Goal: Information Seeking & Learning: Learn about a topic

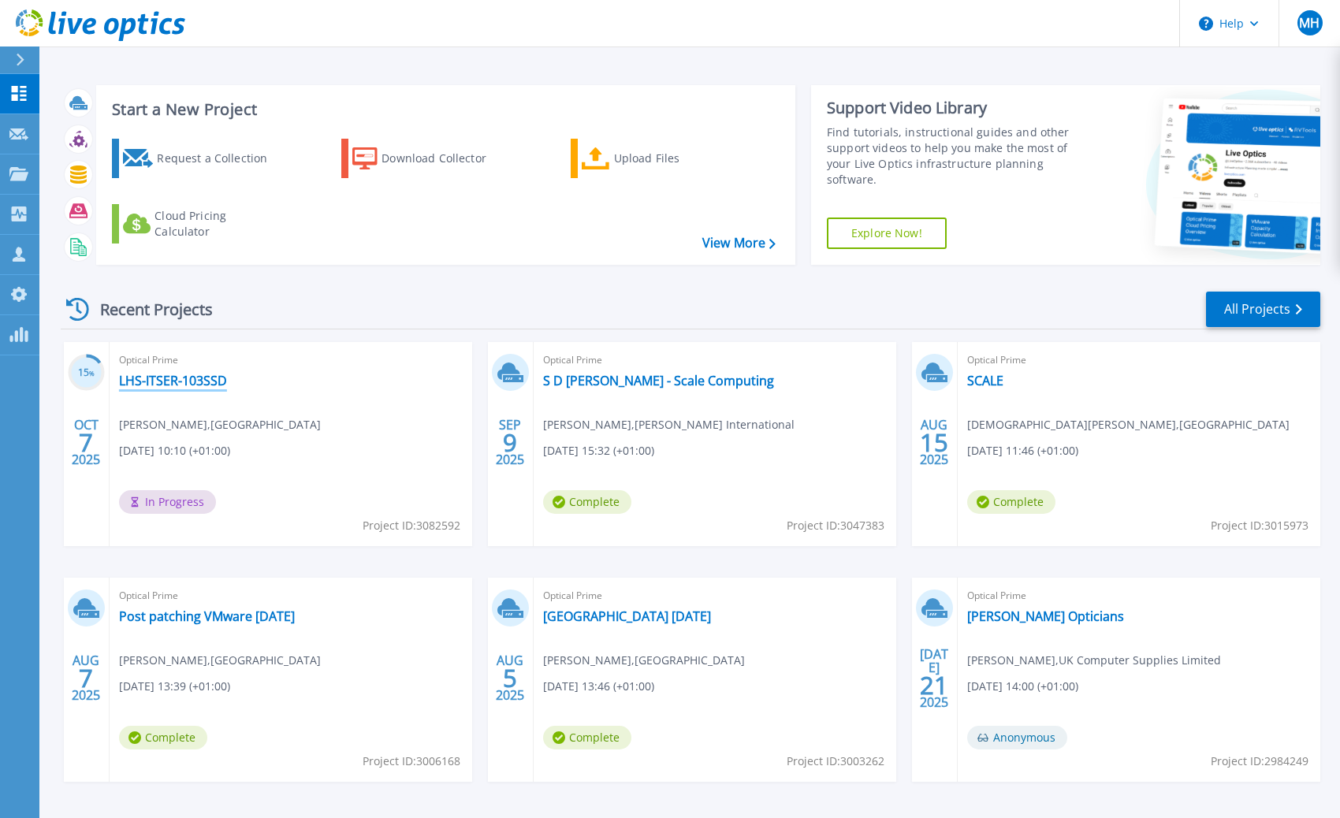
click at [186, 384] on link "LHS-ITSER-103SSD" at bounding box center [173, 381] width 108 height 16
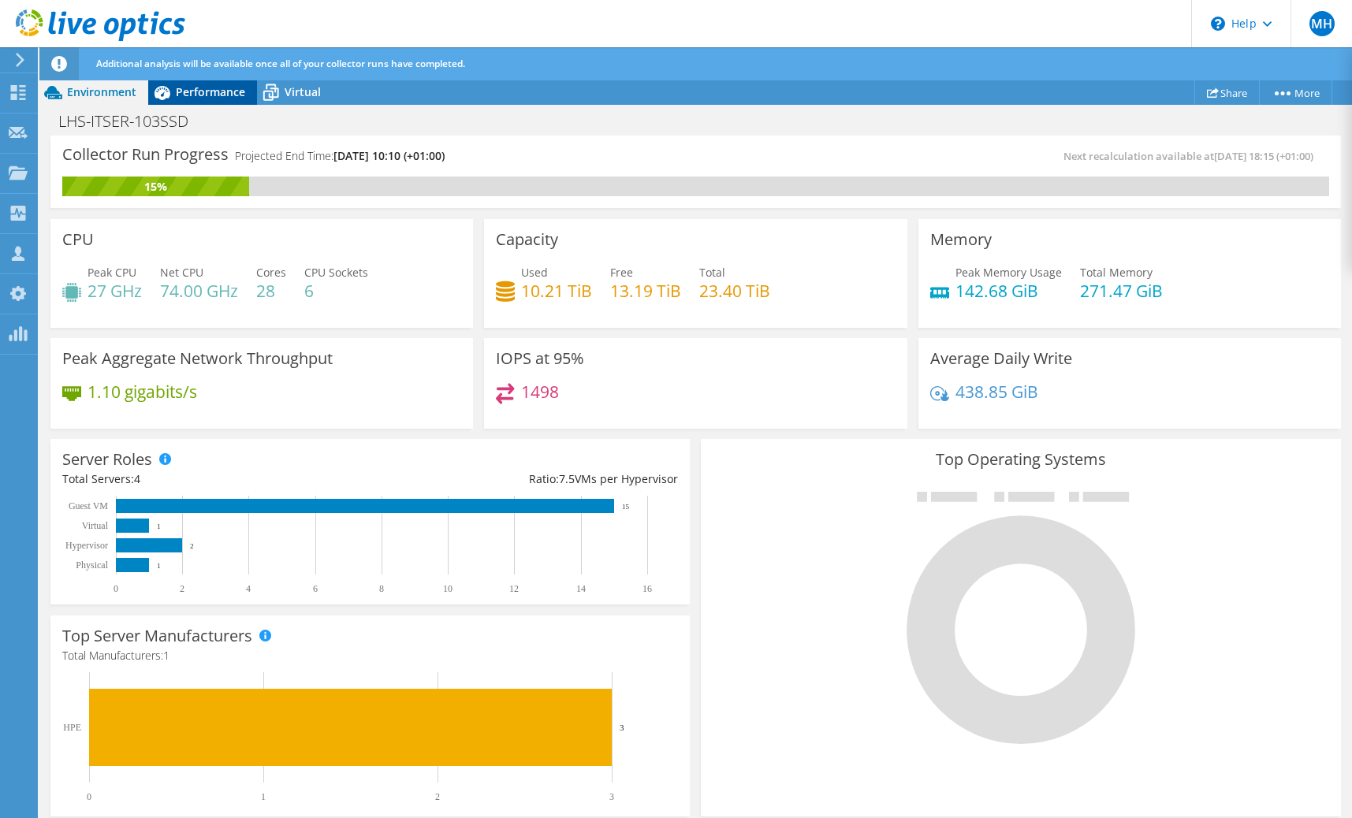
click at [199, 95] on span "Performance" at bounding box center [210, 91] width 69 height 15
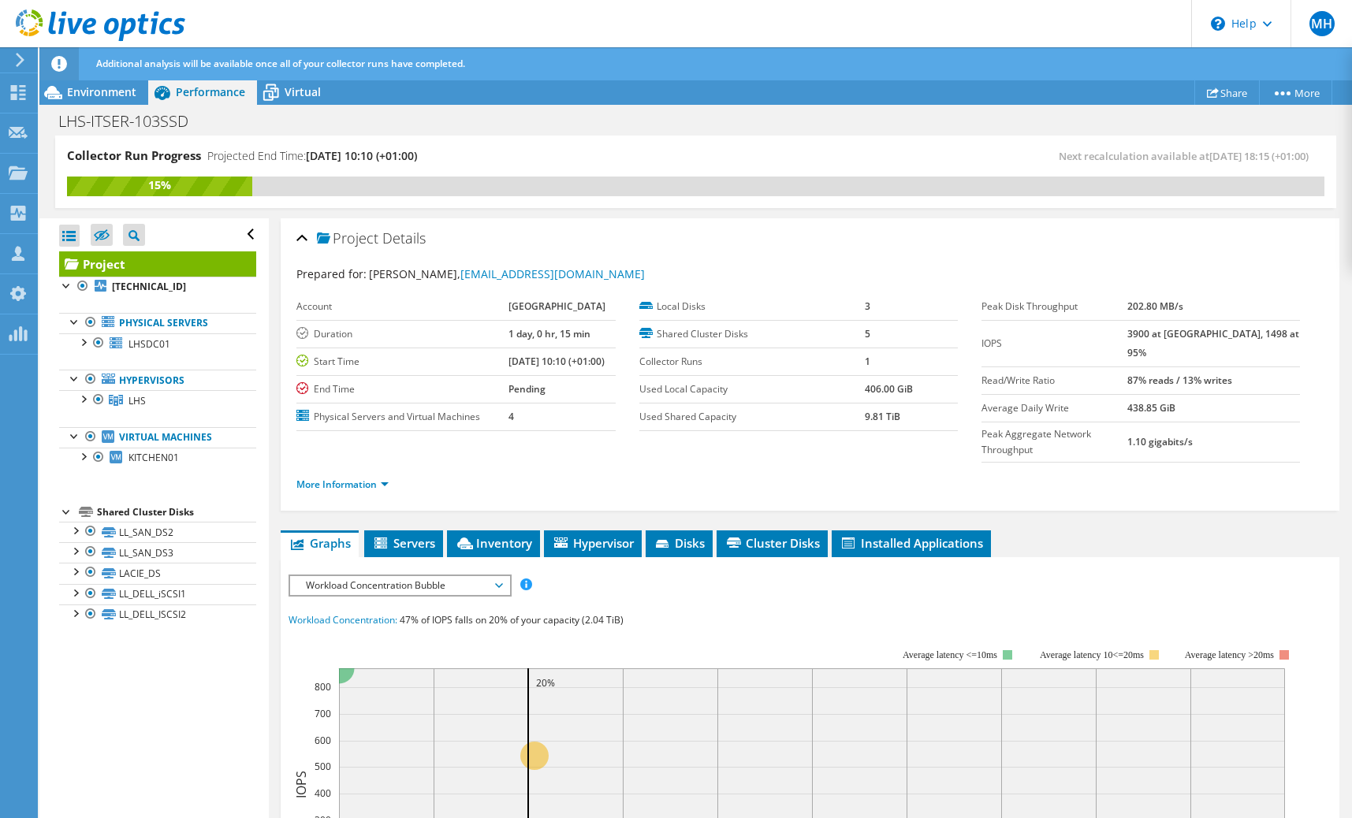
click at [404, 576] on span "Workload Concentration Bubble" at bounding box center [399, 585] width 203 height 19
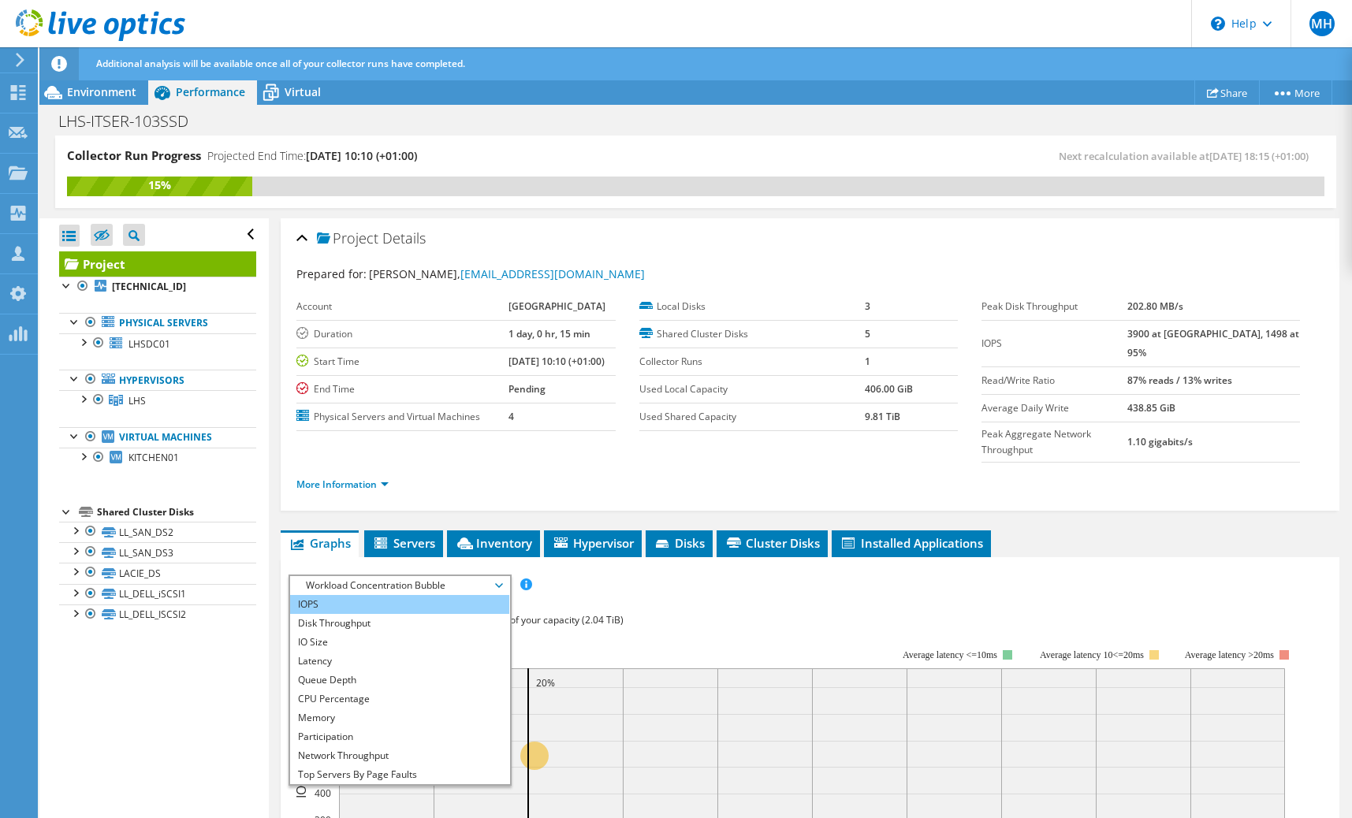
click at [345, 595] on li "IOPS" at bounding box center [399, 604] width 218 height 19
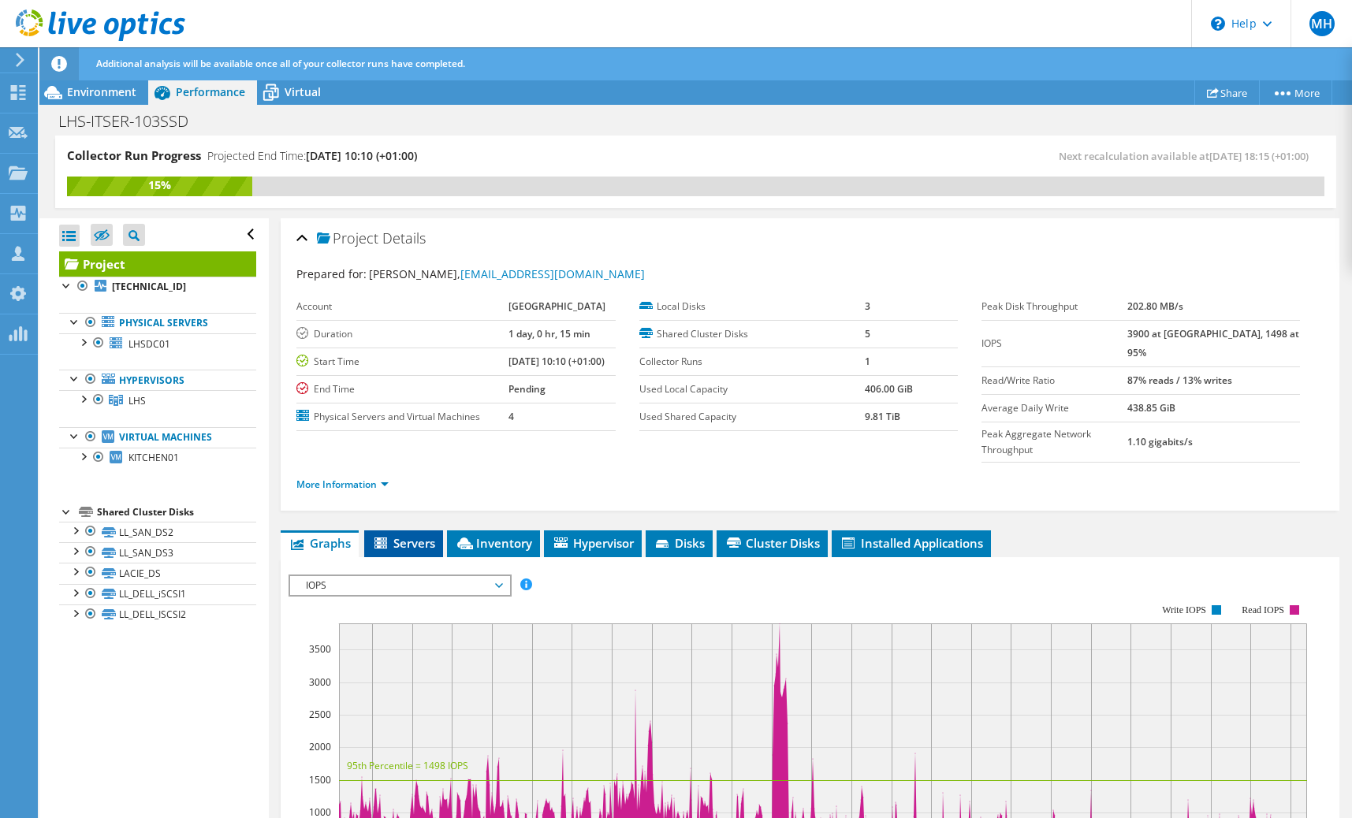
click at [422, 535] on span "Servers" at bounding box center [403, 543] width 63 height 16
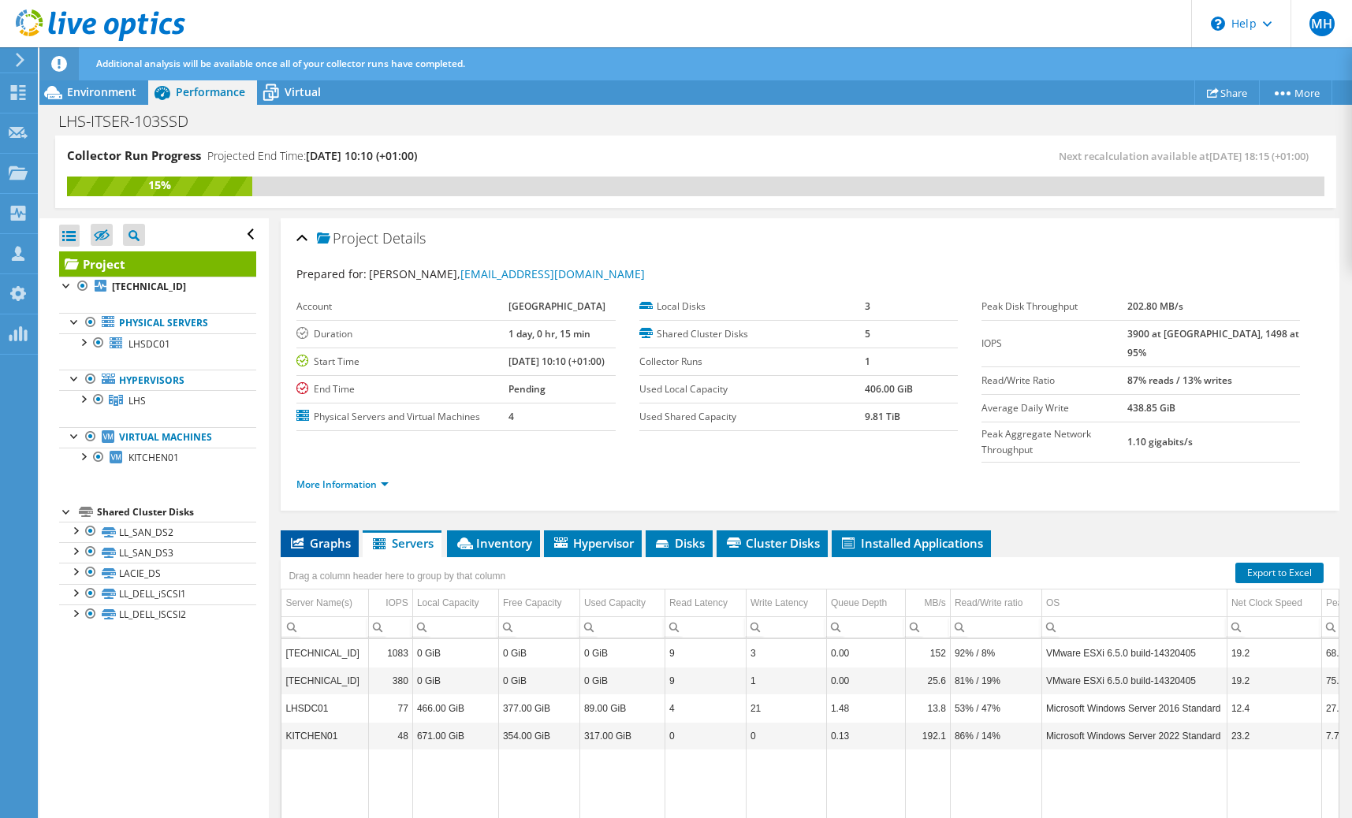
click at [306, 535] on span "Graphs" at bounding box center [320, 543] width 62 height 16
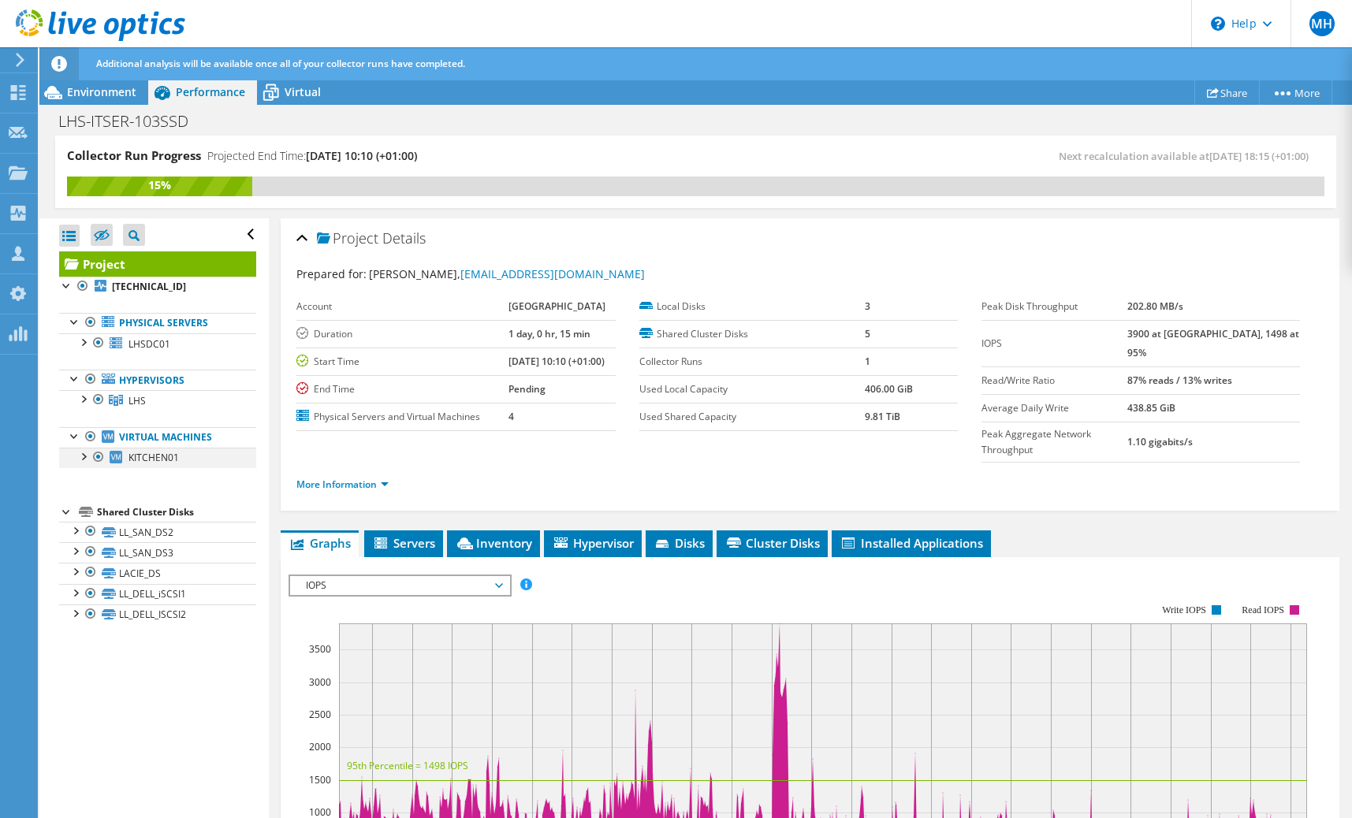
click at [85, 460] on div at bounding box center [83, 456] width 16 height 16
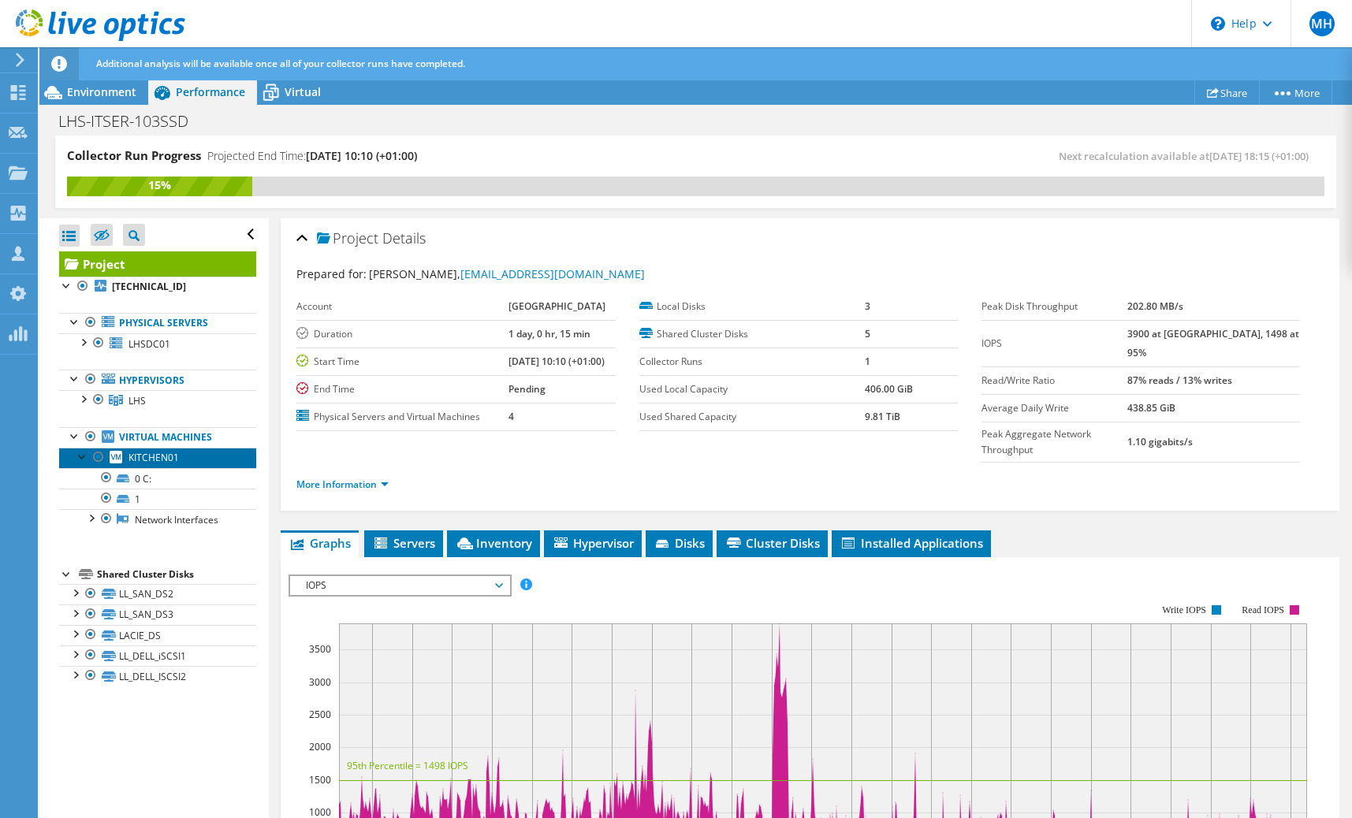
click at [155, 456] on span "KITCHEN01" at bounding box center [154, 457] width 50 height 13
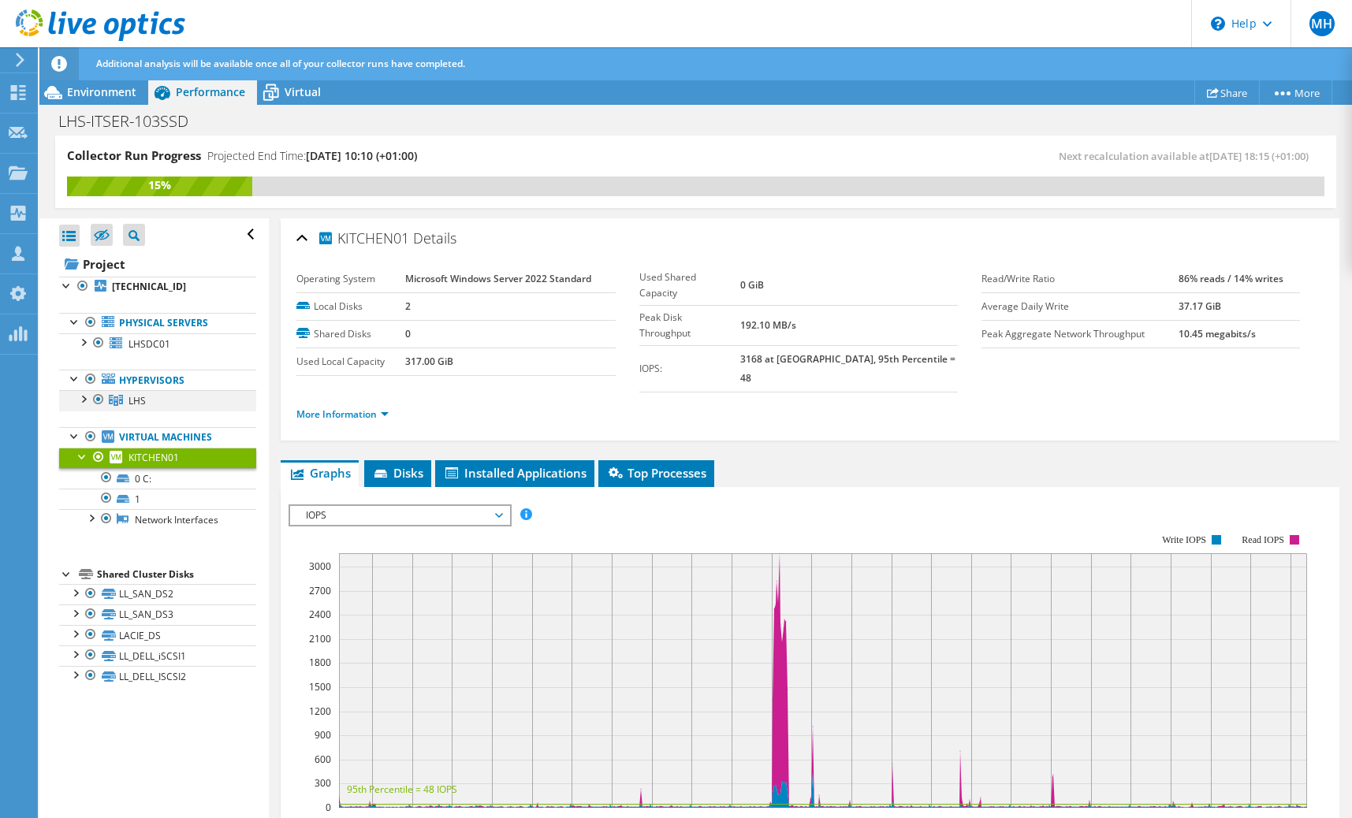
click at [81, 401] on div at bounding box center [83, 398] width 16 height 16
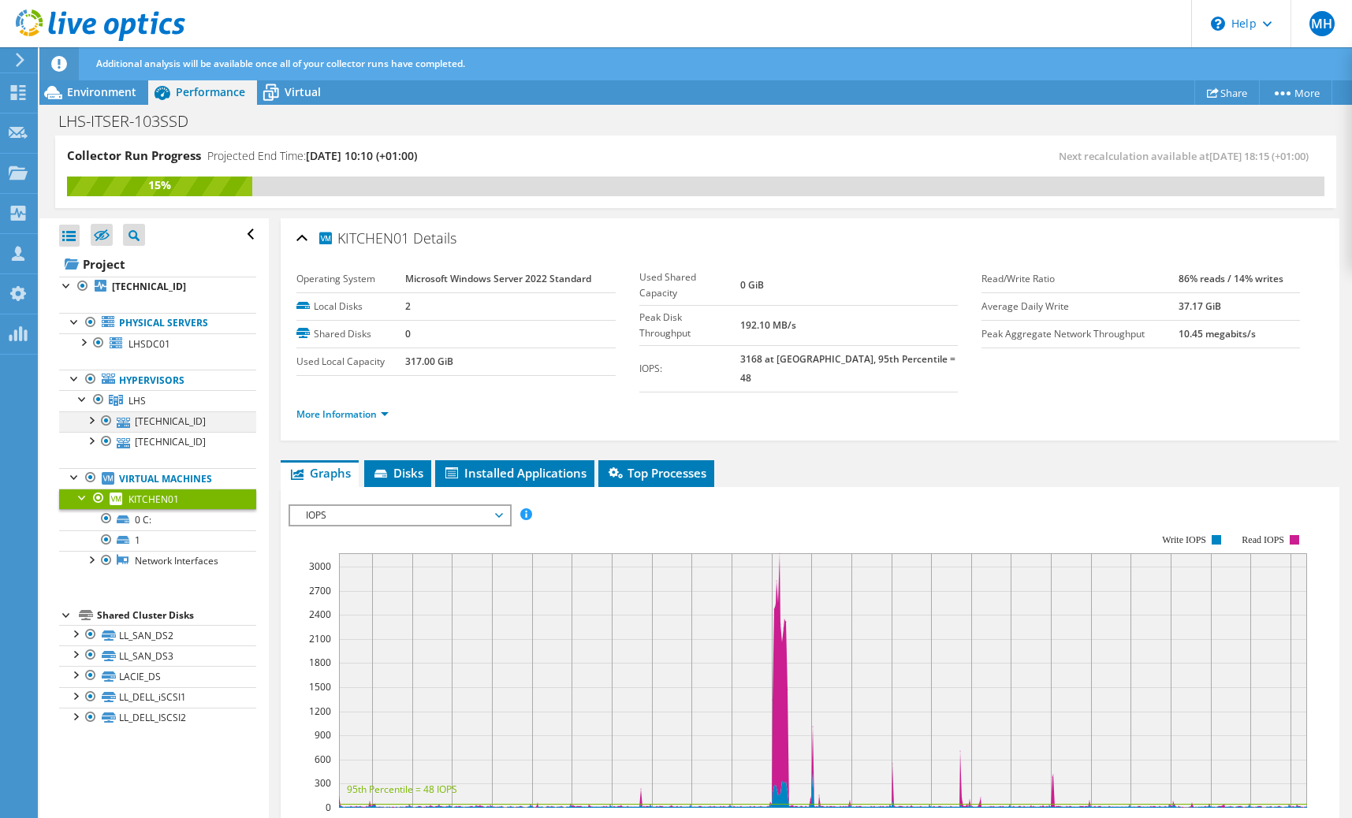
click at [94, 423] on div at bounding box center [91, 420] width 16 height 16
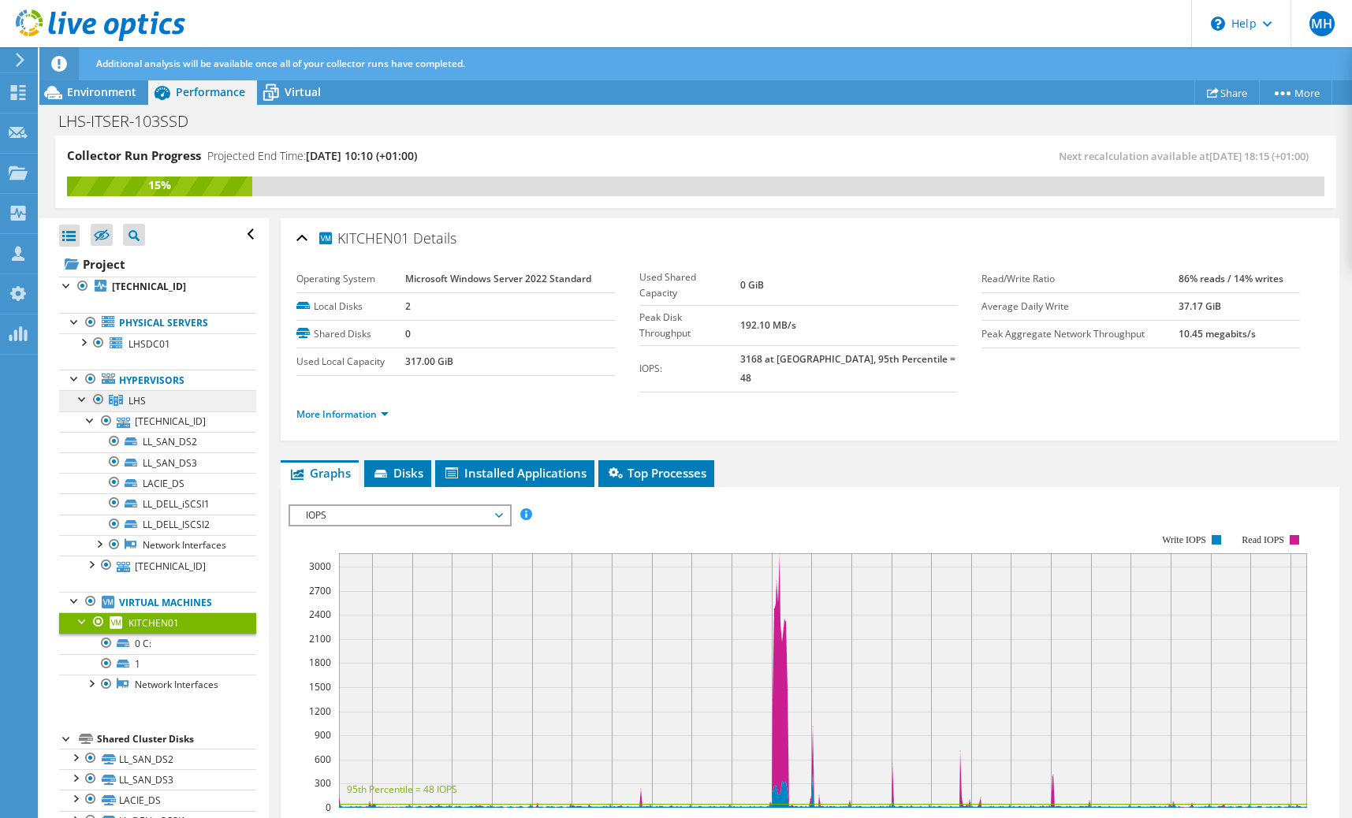
click at [155, 403] on link "LHS" at bounding box center [157, 400] width 197 height 20
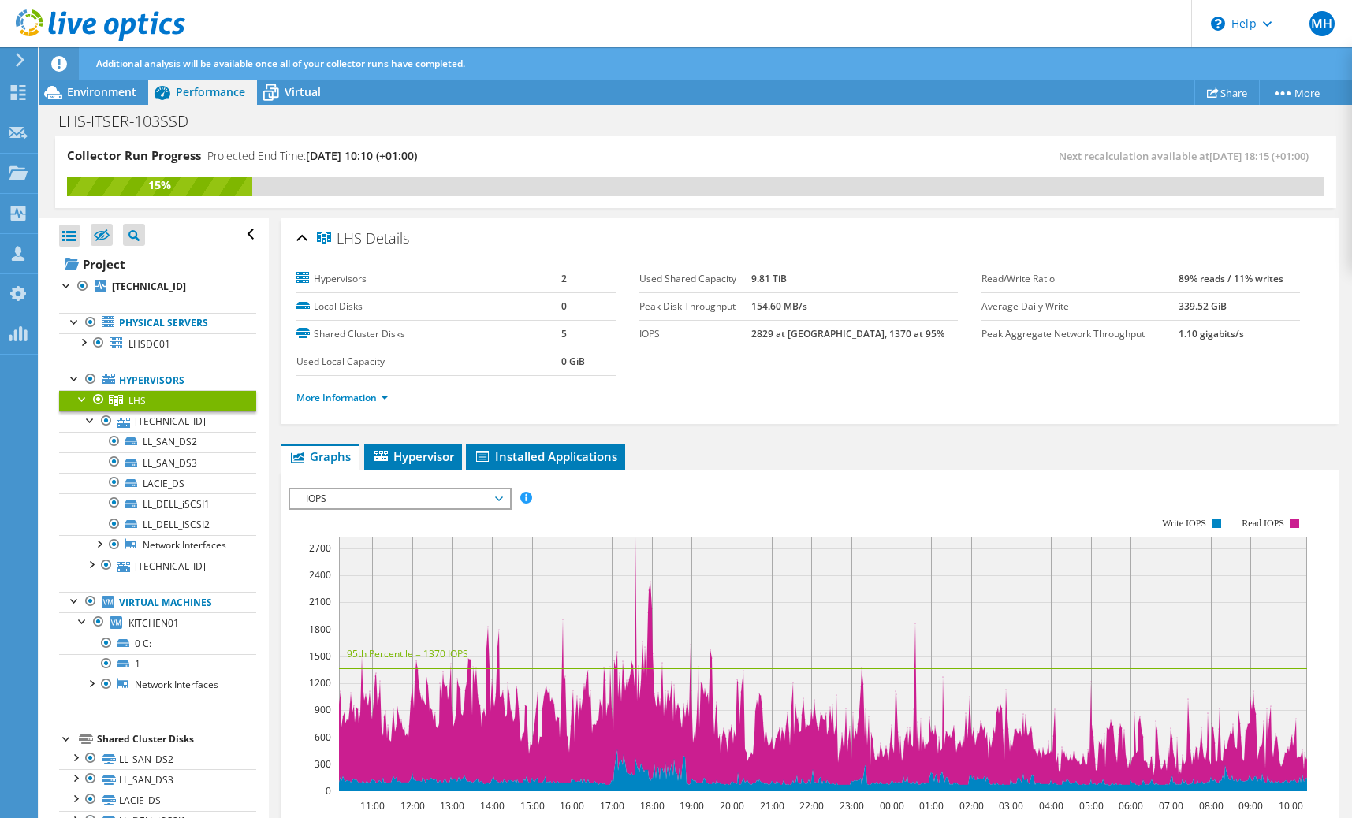
click at [81, 405] on div at bounding box center [83, 398] width 16 height 16
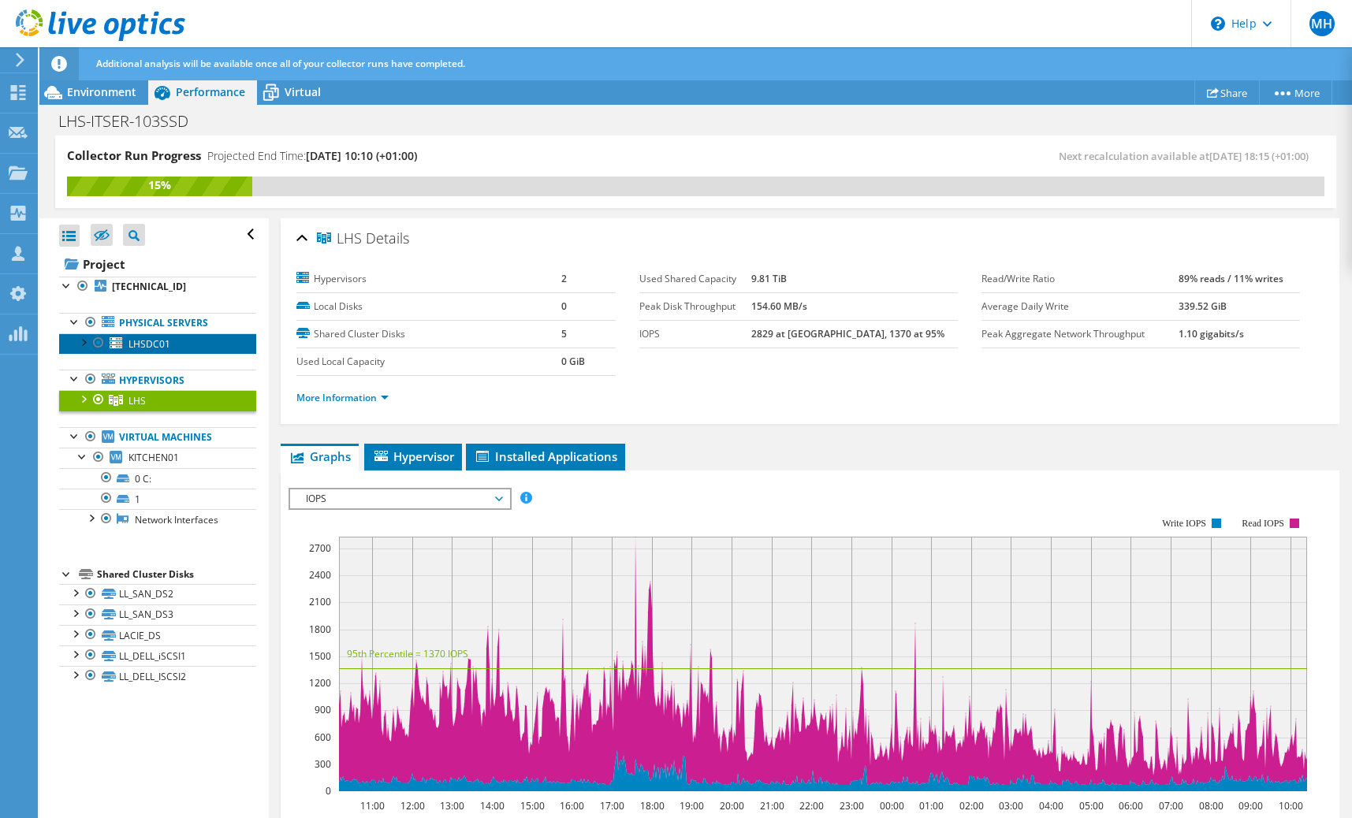
click at [132, 344] on span "LHSDC01" at bounding box center [150, 343] width 42 height 13
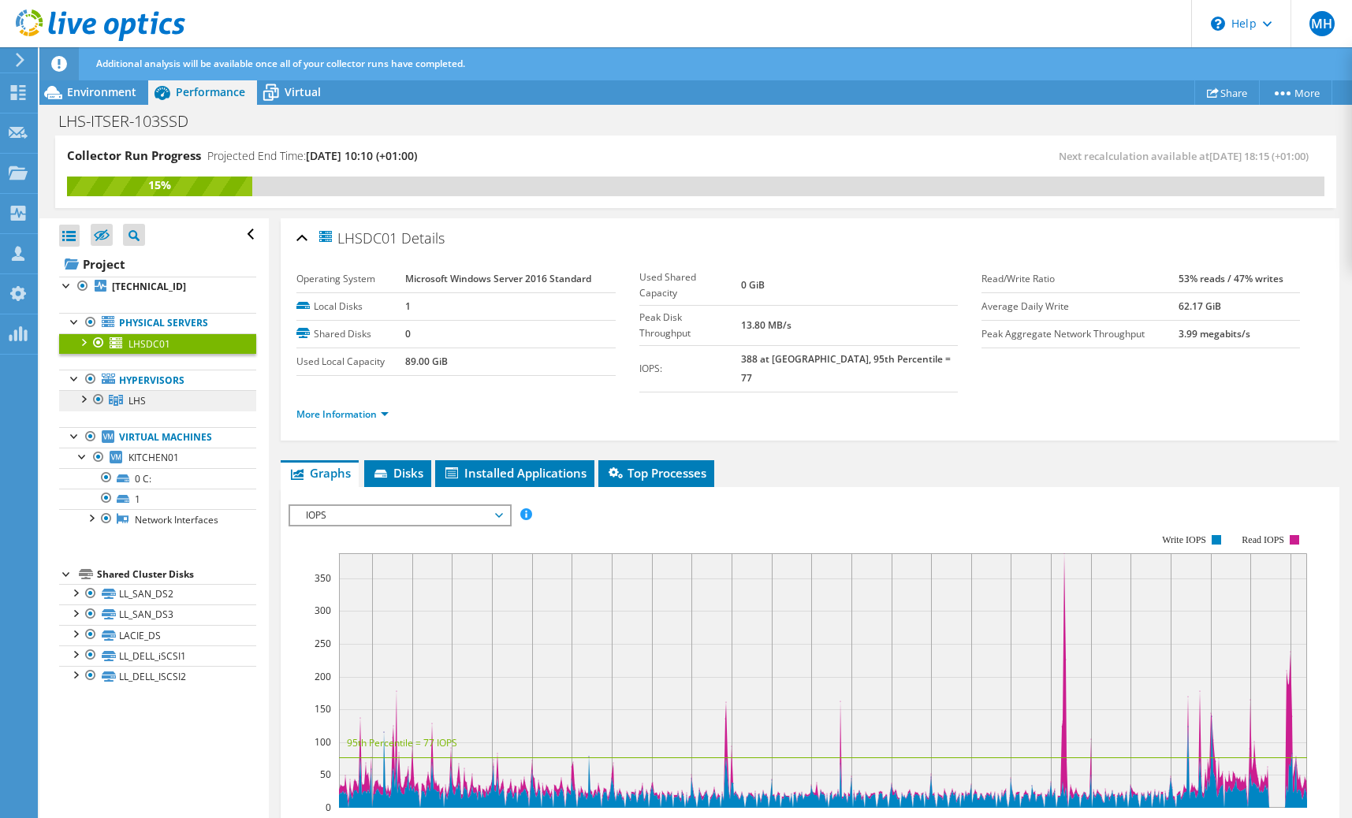
click at [134, 408] on link "LHS" at bounding box center [157, 400] width 197 height 20
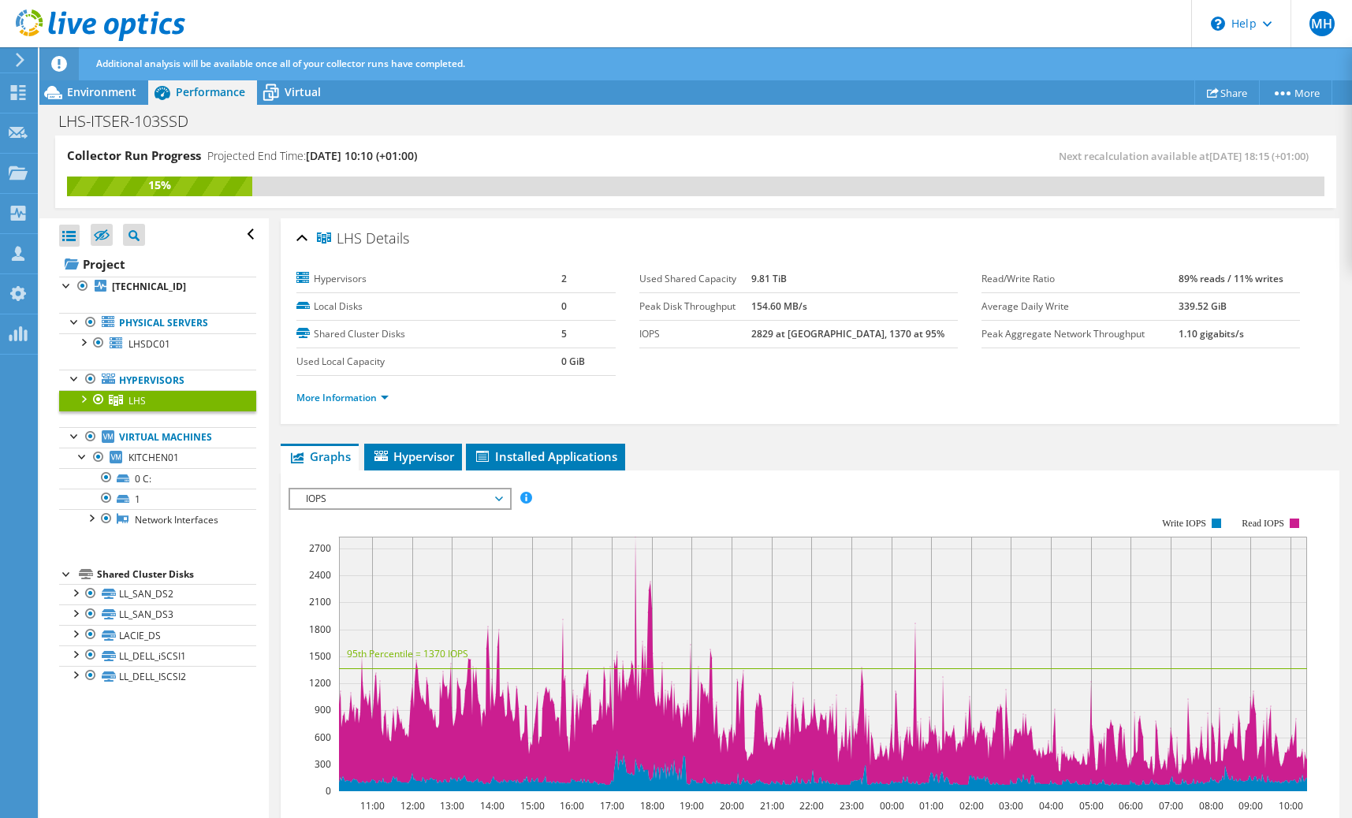
click at [84, 400] on div at bounding box center [83, 398] width 16 height 16
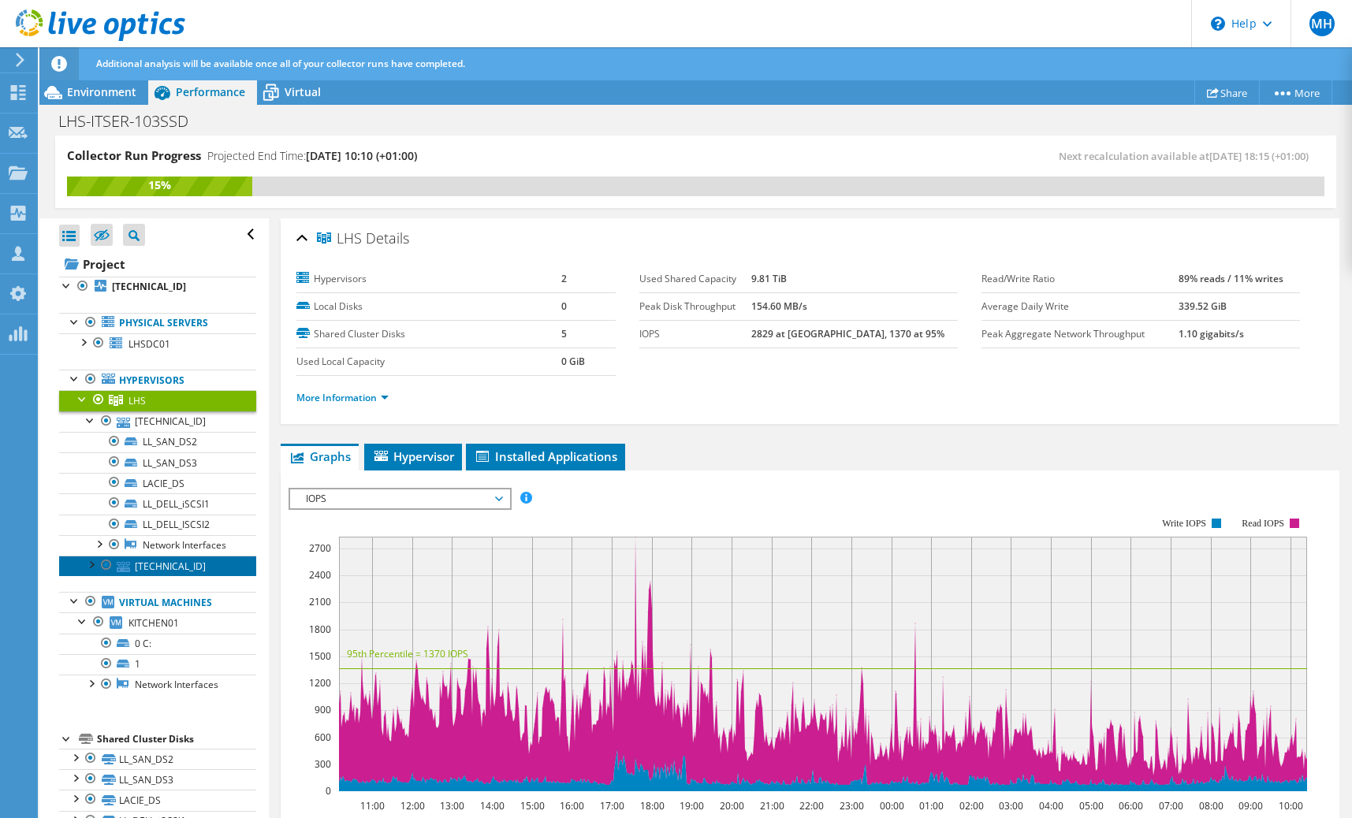
click at [127, 572] on icon at bounding box center [123, 567] width 13 height 10
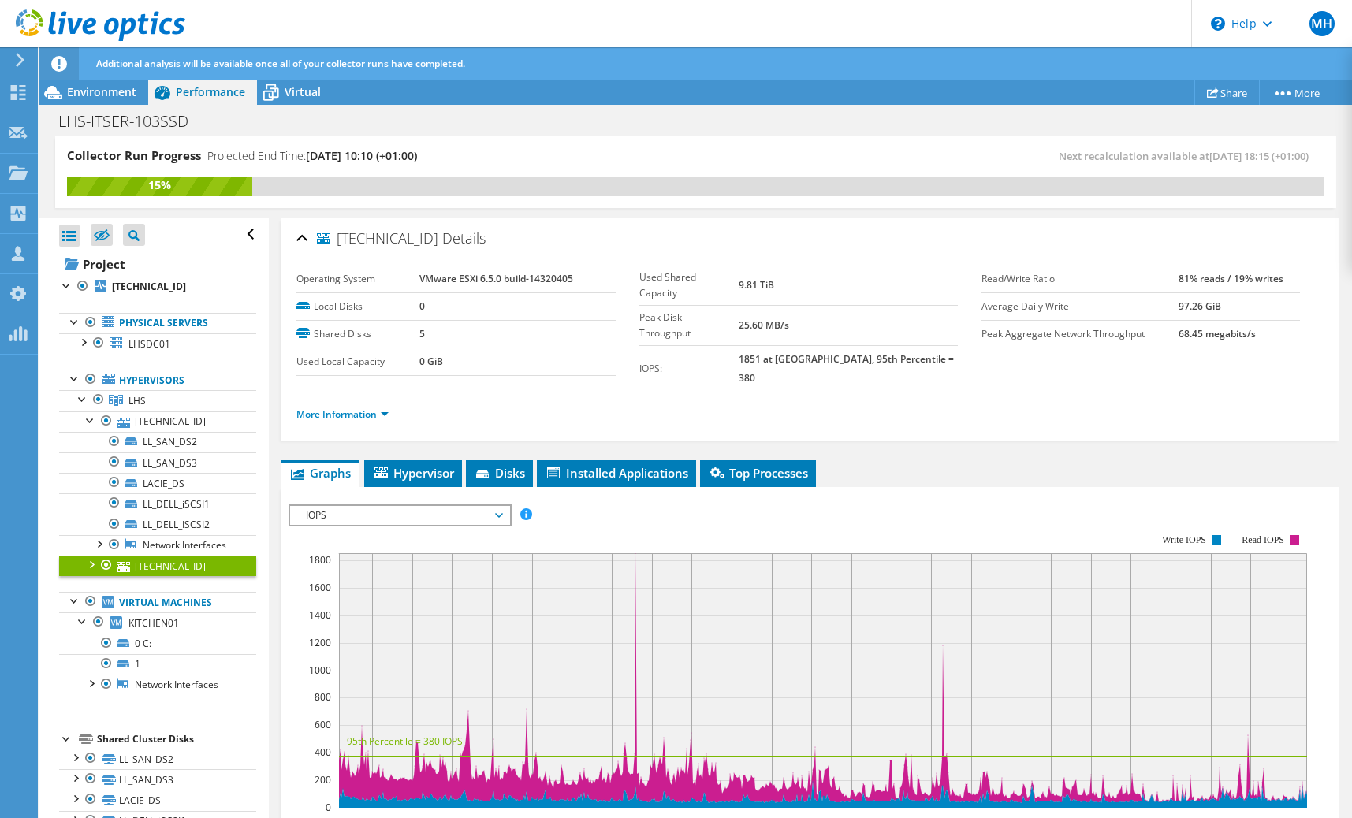
click at [91, 572] on div at bounding box center [91, 564] width 16 height 16
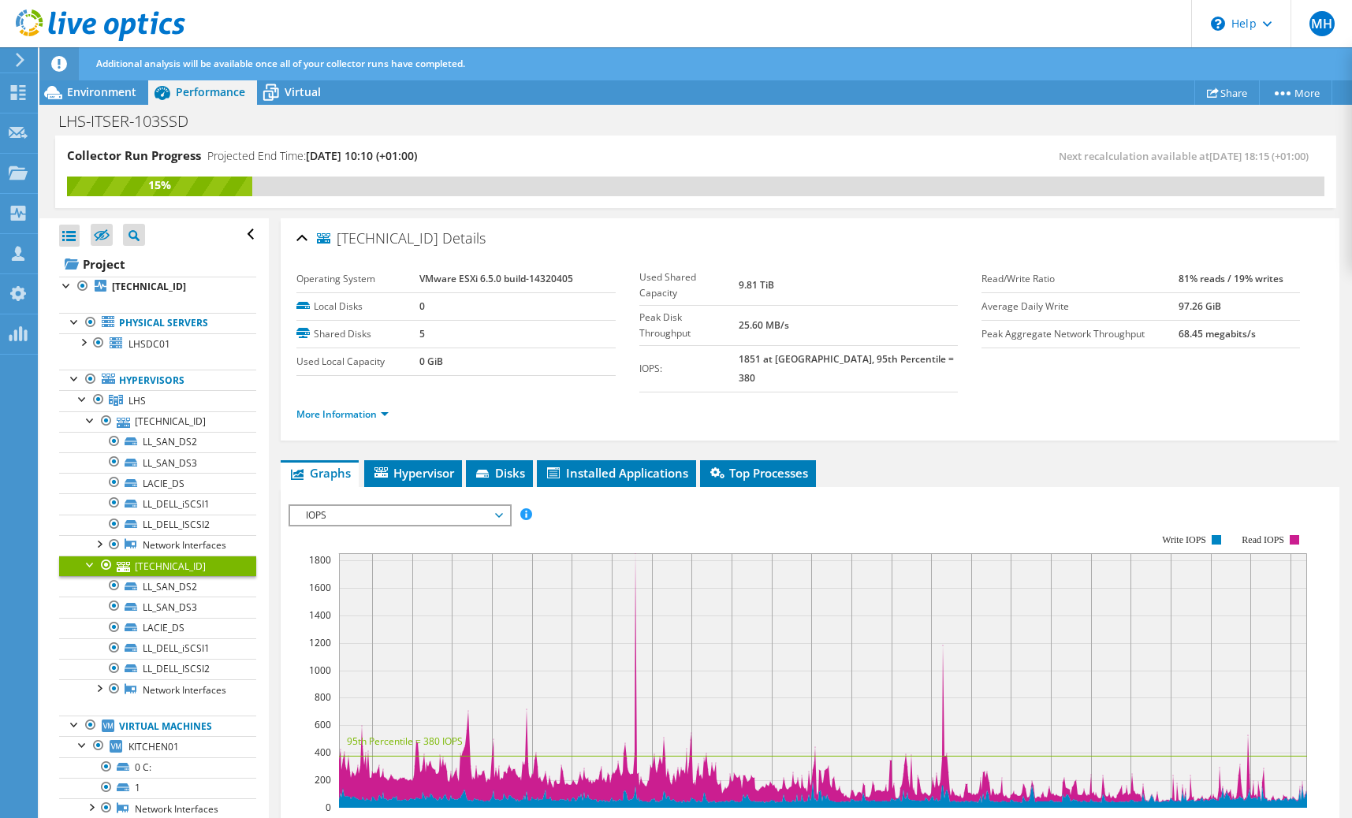
click at [91, 572] on div at bounding box center [91, 564] width 16 height 16
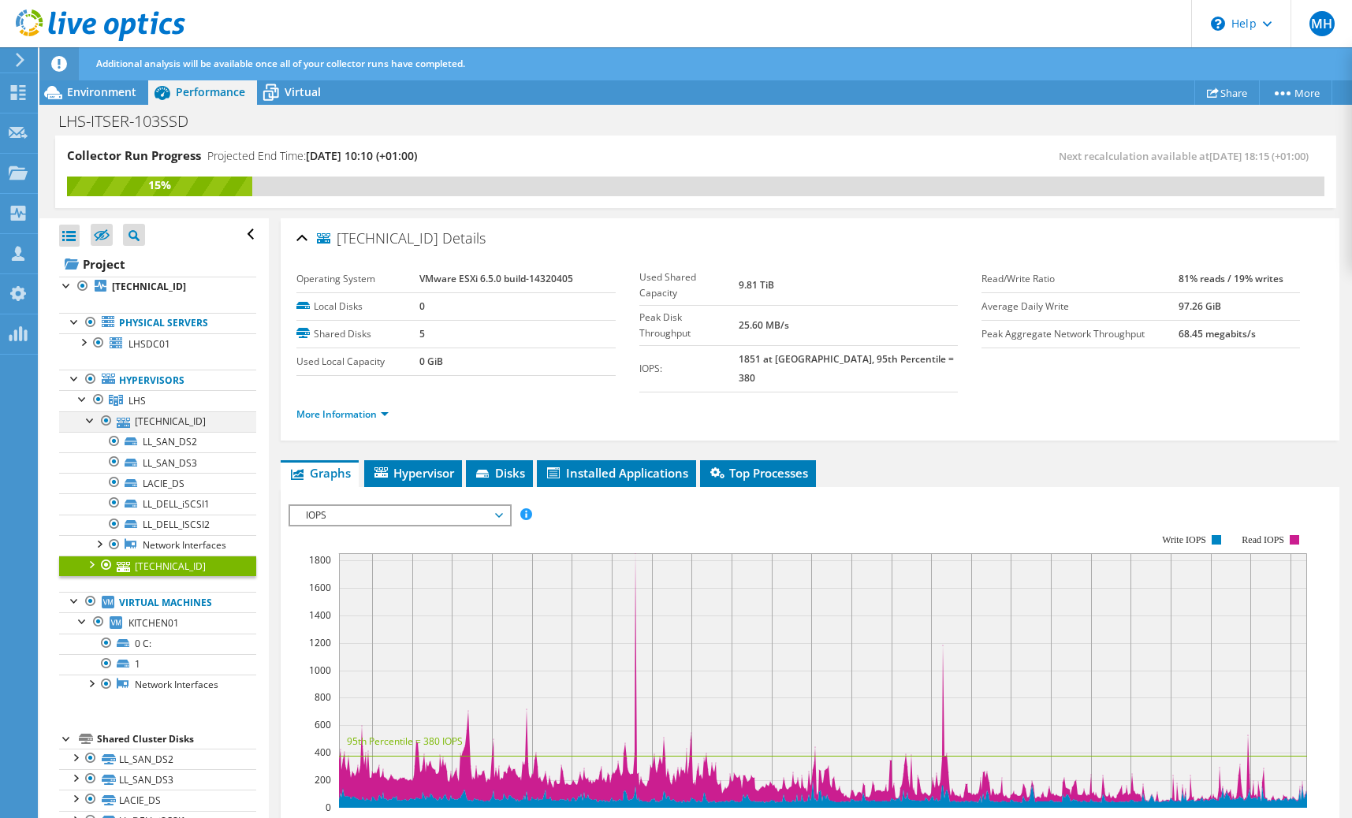
click at [88, 423] on div at bounding box center [91, 420] width 16 height 16
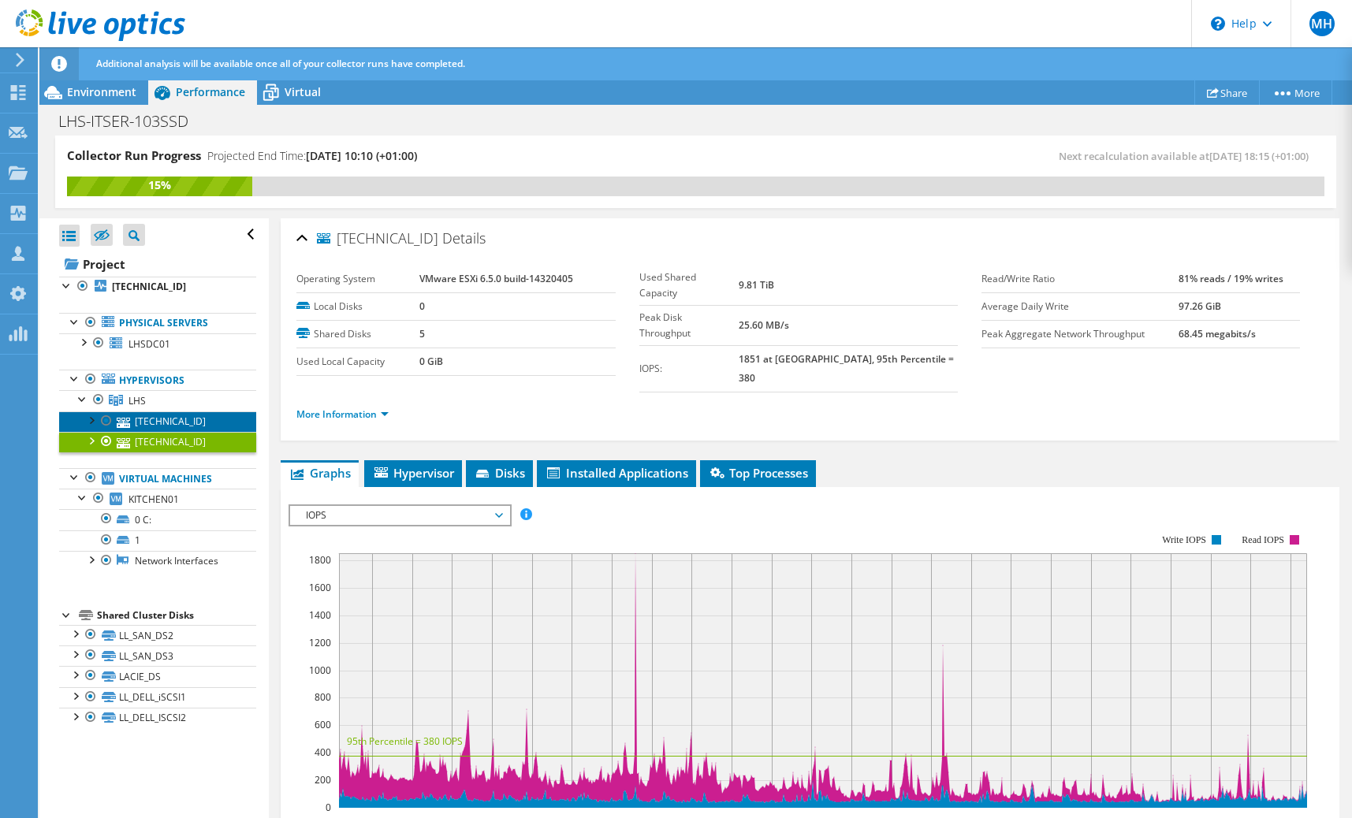
click at [139, 422] on link "[TECHNICAL_ID]" at bounding box center [157, 422] width 197 height 20
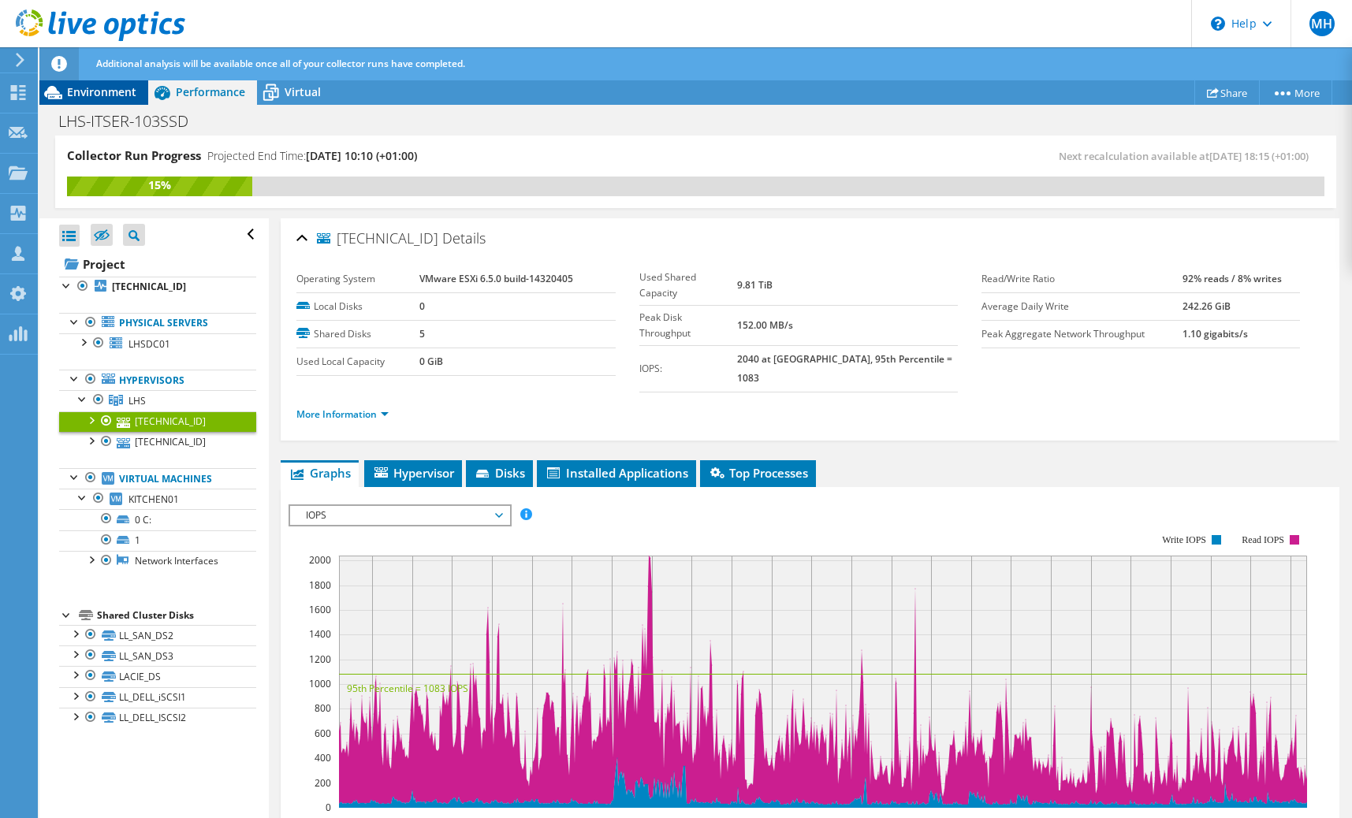
click at [120, 98] on span "Environment" at bounding box center [101, 91] width 69 height 15
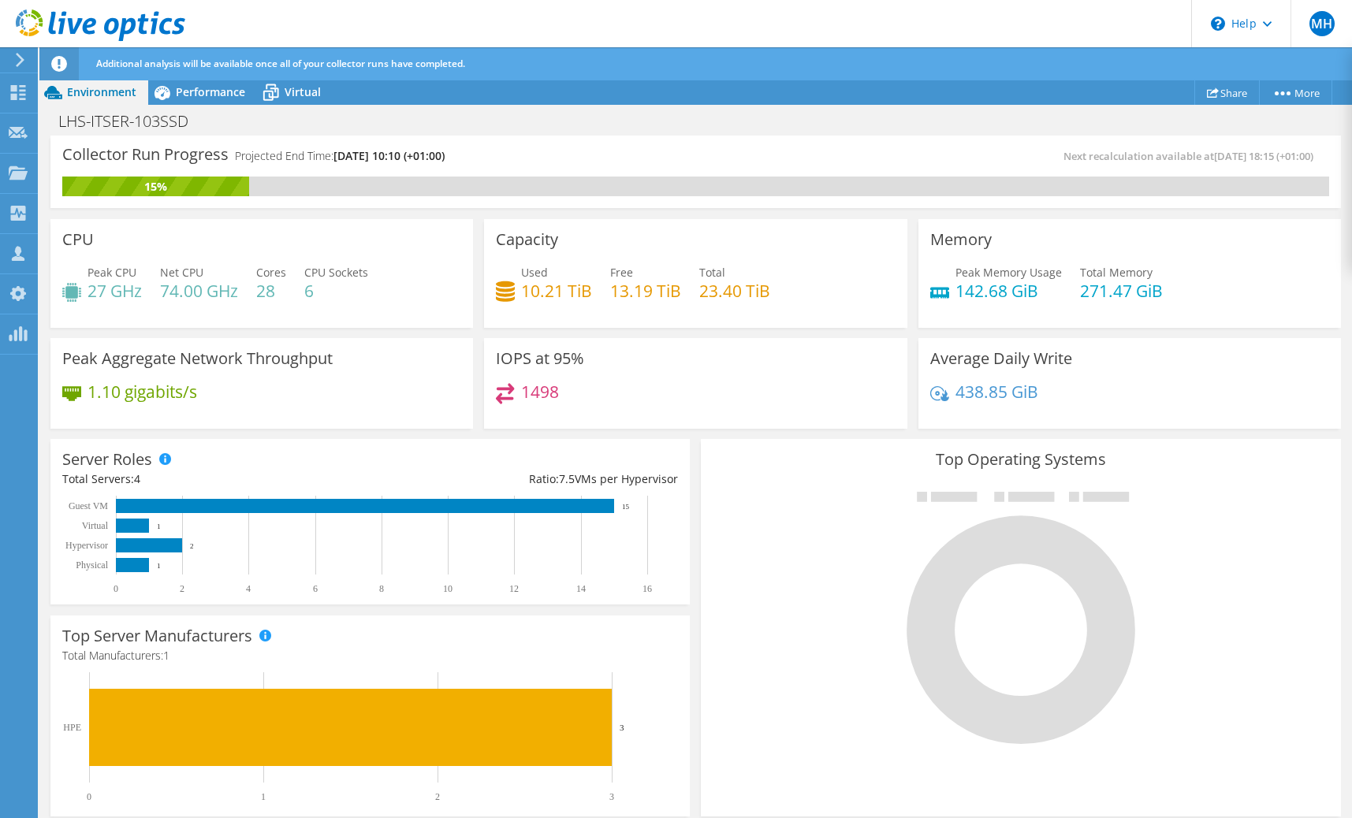
click at [563, 318] on div "Capacity Used 10.21 TiB Free 13.19 TiB Total 23.40 TiB" at bounding box center [695, 273] width 423 height 109
click at [186, 96] on span "Performance" at bounding box center [210, 91] width 69 height 15
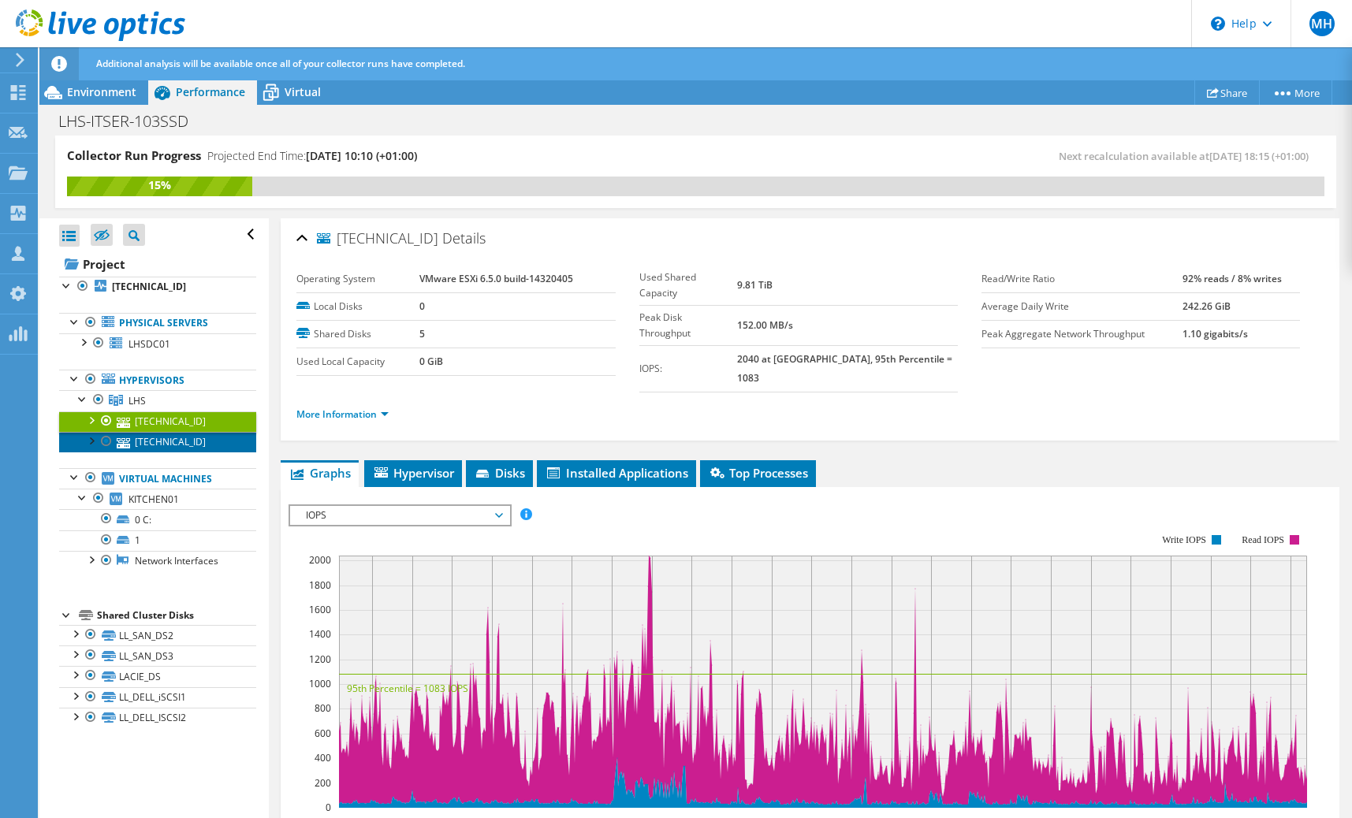
click at [170, 441] on link "[TECHNICAL_ID]" at bounding box center [157, 442] width 197 height 20
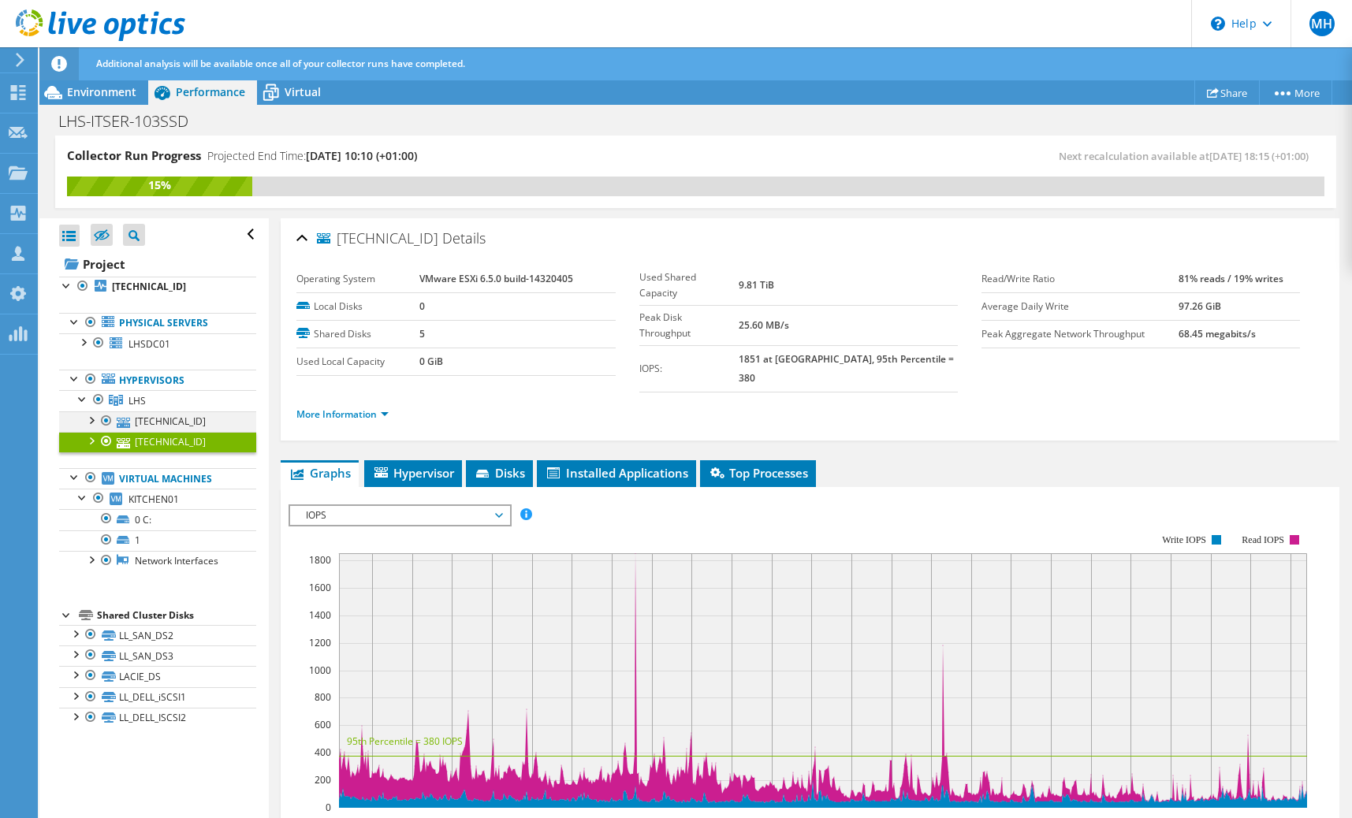
click at [93, 423] on div at bounding box center [91, 420] width 16 height 16
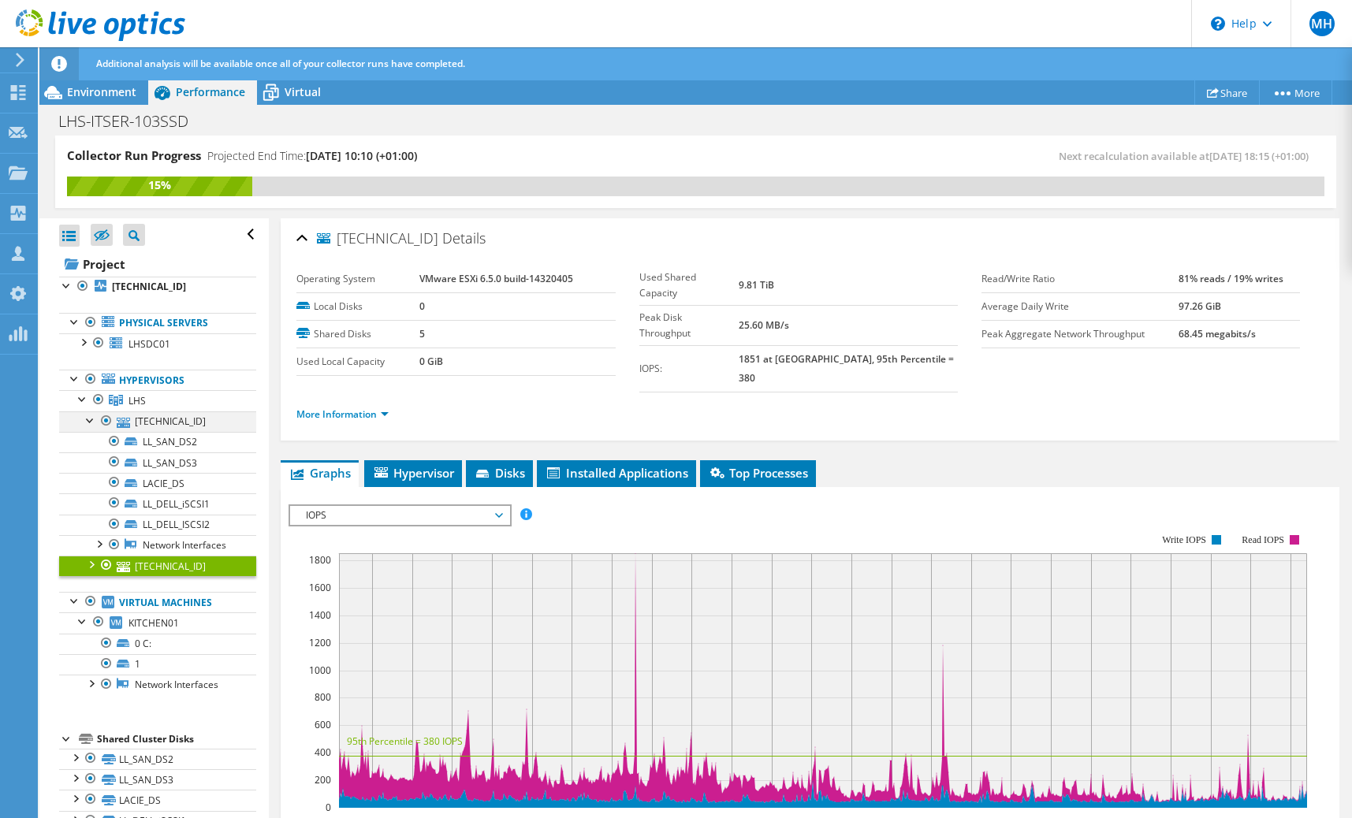
click at [93, 423] on div at bounding box center [91, 420] width 16 height 16
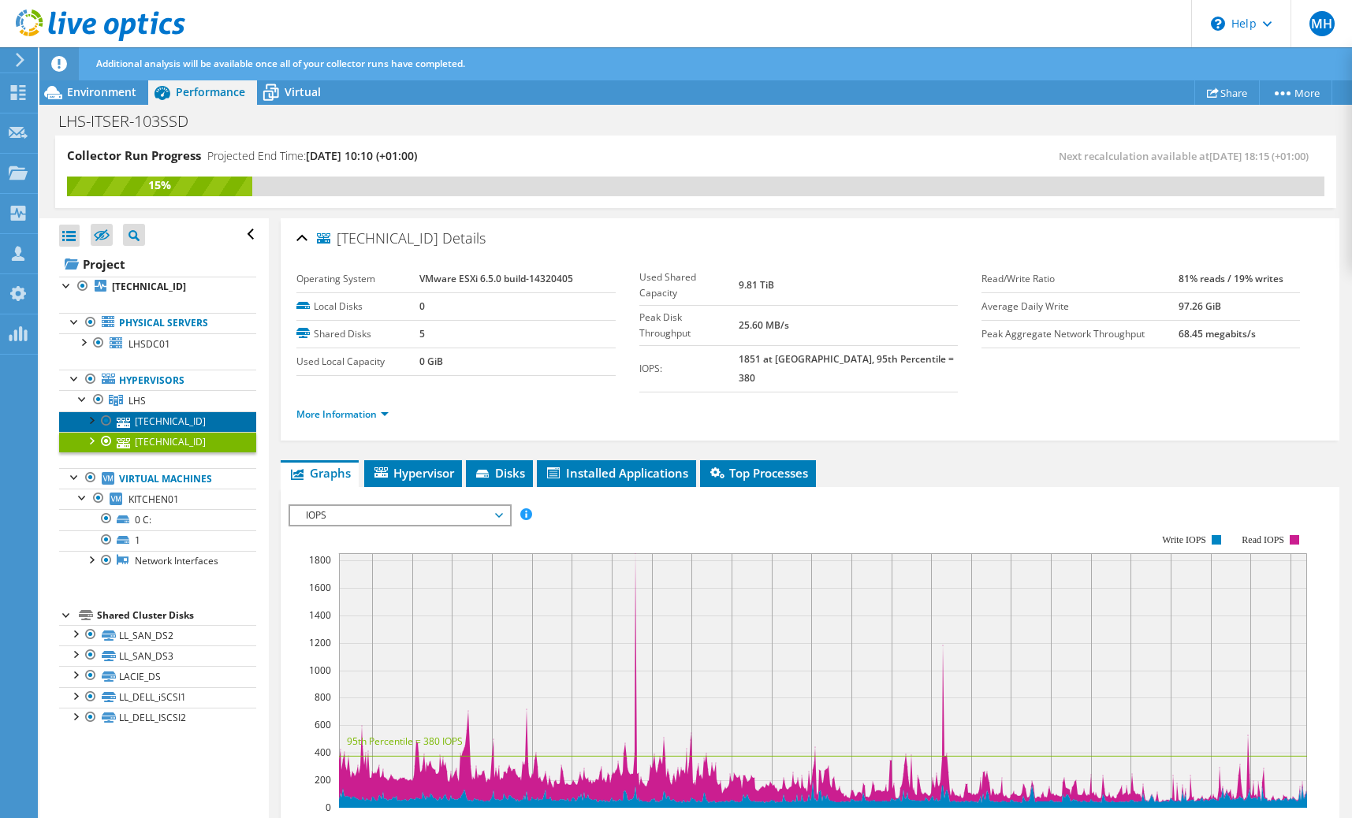
click at [143, 419] on link "[TECHNICAL_ID]" at bounding box center [157, 422] width 197 height 20
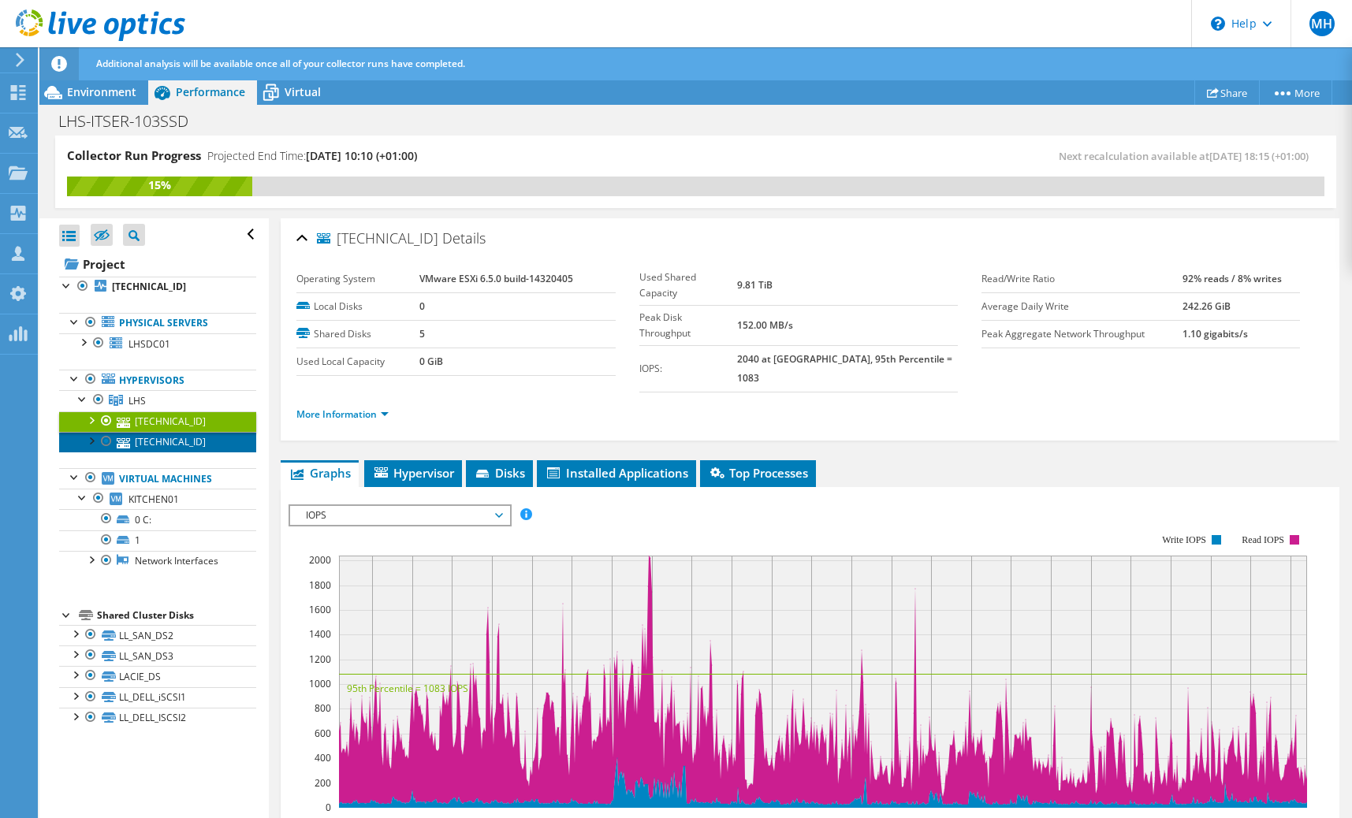
click at [153, 449] on link "[TECHNICAL_ID]" at bounding box center [157, 442] width 197 height 20
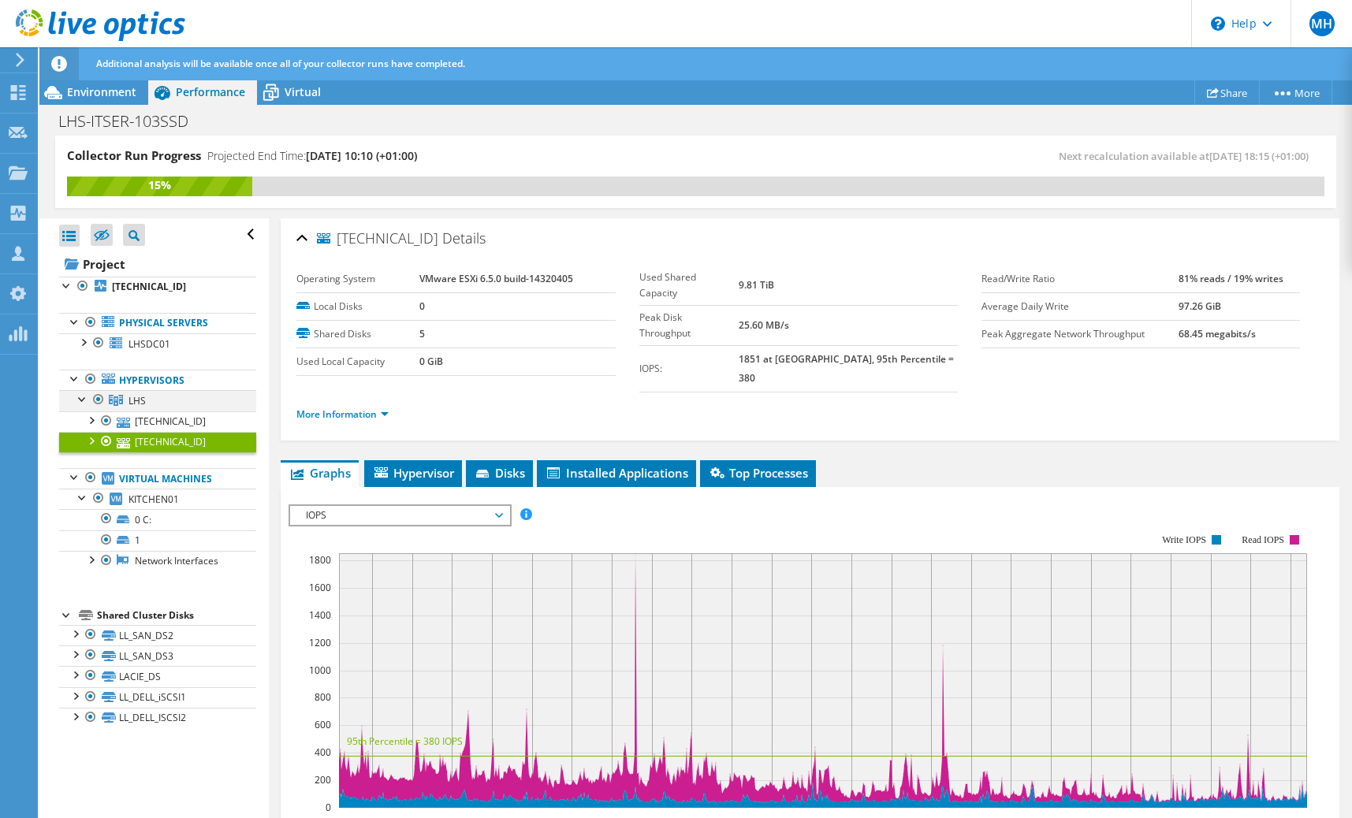
click at [83, 404] on div at bounding box center [83, 398] width 16 height 16
